Goal: Information Seeking & Learning: Understand process/instructions

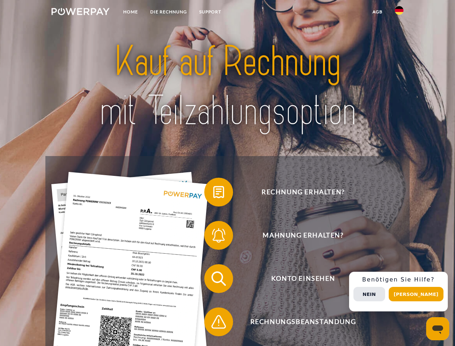
click at [80, 13] on img at bounding box center [81, 11] width 58 height 7
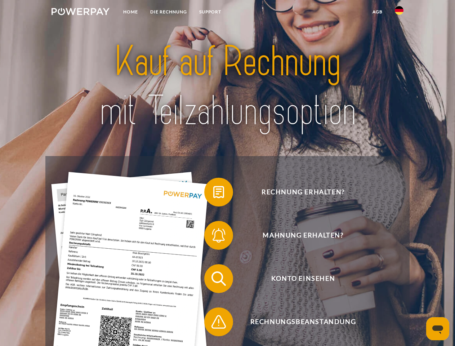
click at [399, 13] on img at bounding box center [399, 10] width 9 height 9
click at [377, 12] on link "agb" at bounding box center [378, 11] width 22 height 13
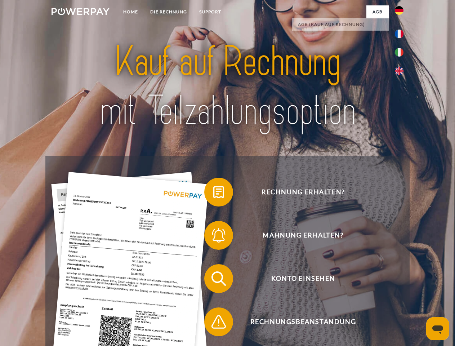
click at [213, 194] on span at bounding box center [208, 192] width 36 height 36
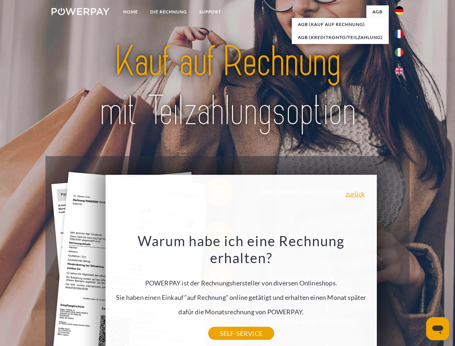
click at [213, 323] on div "Warum habe ich eine Rechnung erhalten? POWERPAY ist der Rechnungshersteller von…" at bounding box center [241, 282] width 263 height 101
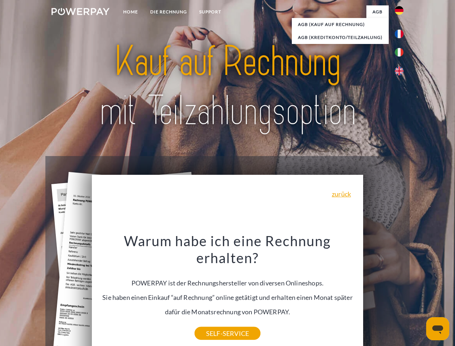
click at [401, 292] on div "Rechnung erhalten? Mahnung erhalten? Konto einsehen" at bounding box center [227, 300] width 364 height 288
click at [384, 293] on span "Konto einsehen" at bounding box center [303, 278] width 177 height 29
click at [419, 294] on header "Home DIE RECHNUNG SUPPORT" at bounding box center [227, 249] width 455 height 498
